Goal: Task Accomplishment & Management: Manage account settings

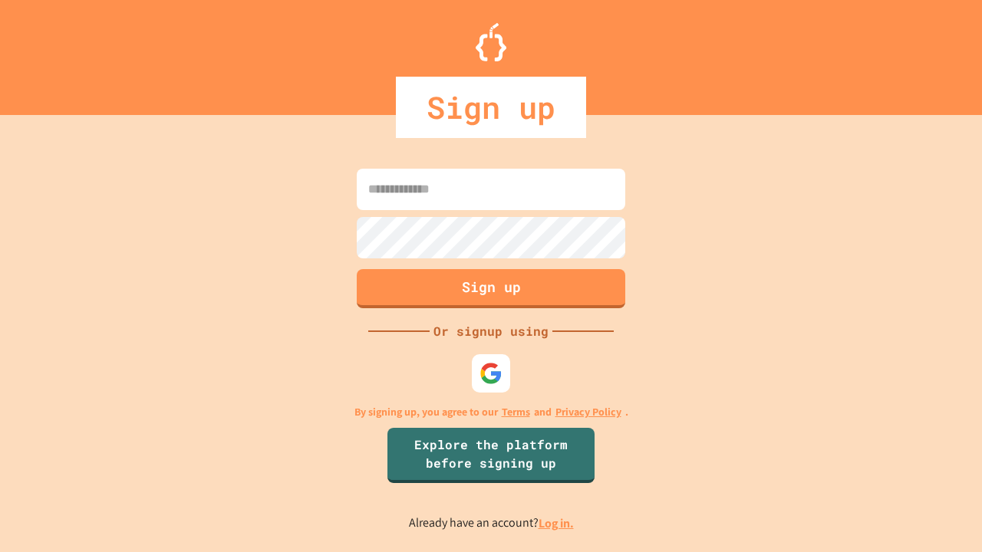
click at [557, 523] on link "Log in." at bounding box center [555, 523] width 35 height 16
